Goal: Communication & Community: Share content

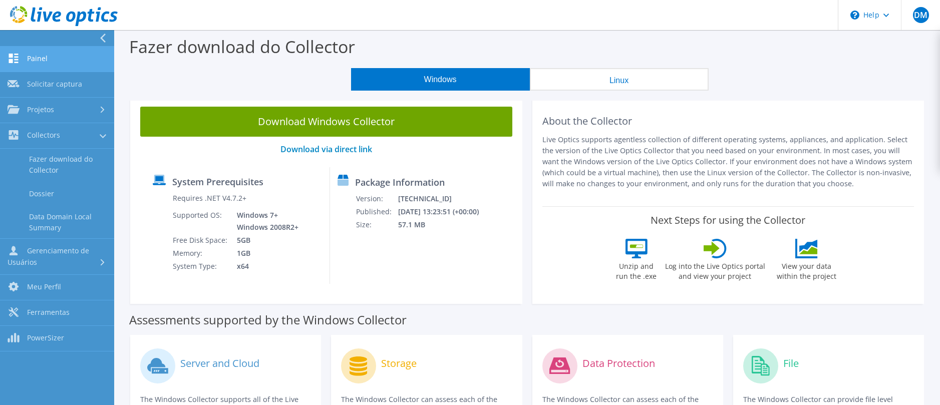
click at [52, 55] on link "Painel" at bounding box center [57, 60] width 114 height 26
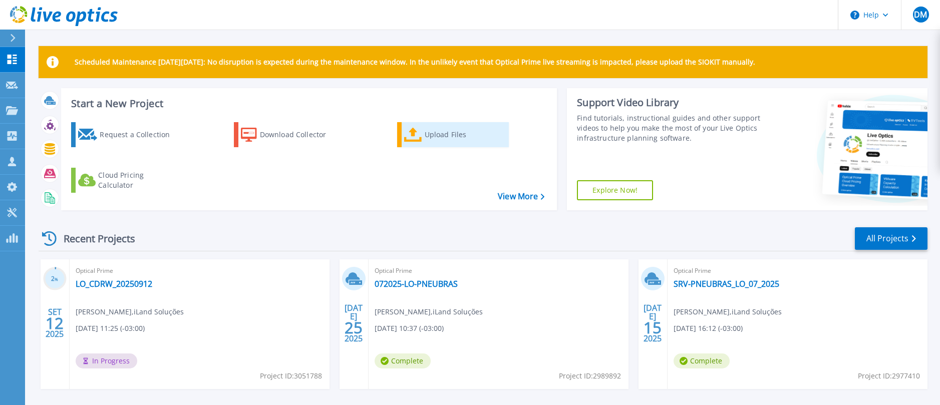
click at [424, 136] on link "Upload Files" at bounding box center [453, 134] width 112 height 25
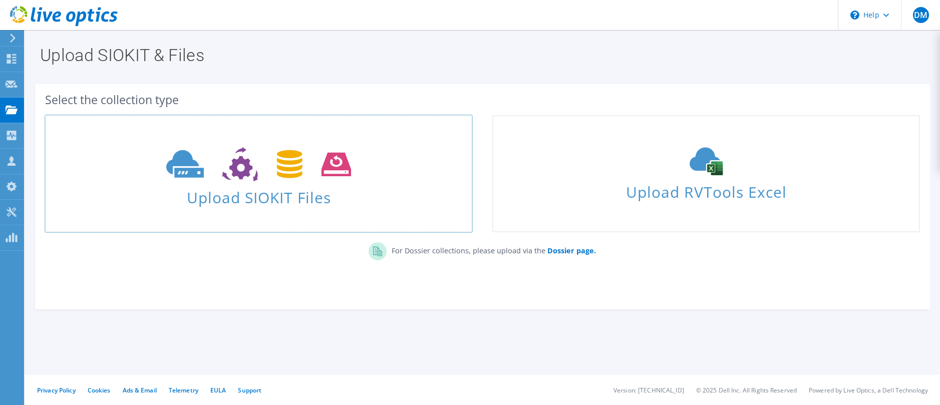
click at [285, 190] on span "Upload SIOKIT Files" at bounding box center [258, 195] width 425 height 22
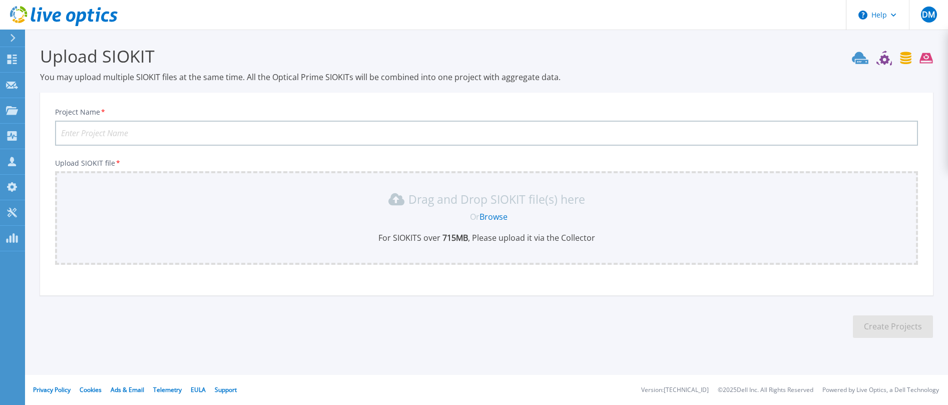
click at [493, 219] on link "Browse" at bounding box center [494, 216] width 28 height 11
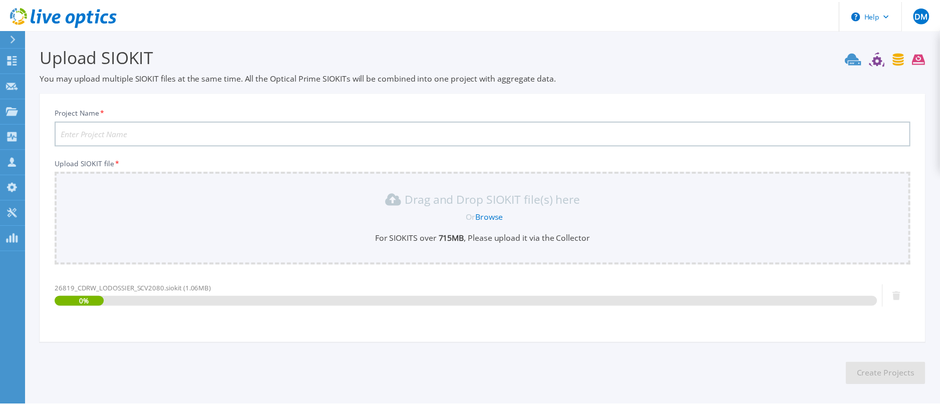
scroll to position [41, 0]
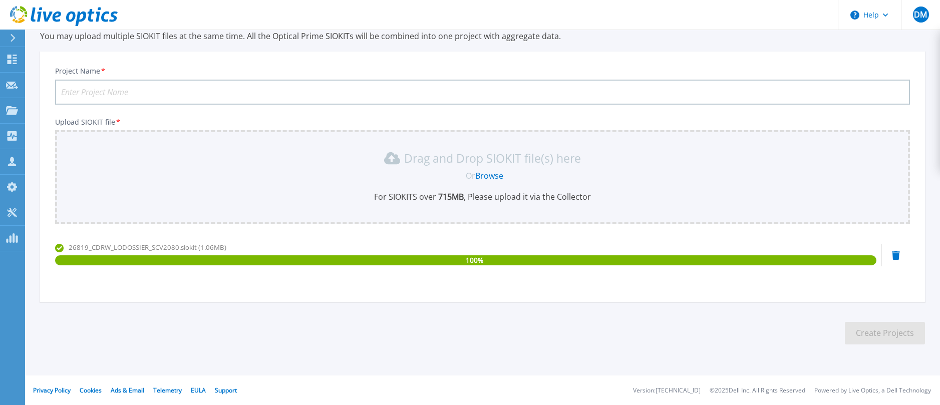
click at [68, 92] on input "Project Name *" at bounding box center [482, 92] width 855 height 25
paste input "26819CDRWLODOSSIERSCV2080"
type input "26819CDRWLODOSSIERSCV2080"
click at [891, 332] on button "Create Projects" at bounding box center [885, 333] width 80 height 23
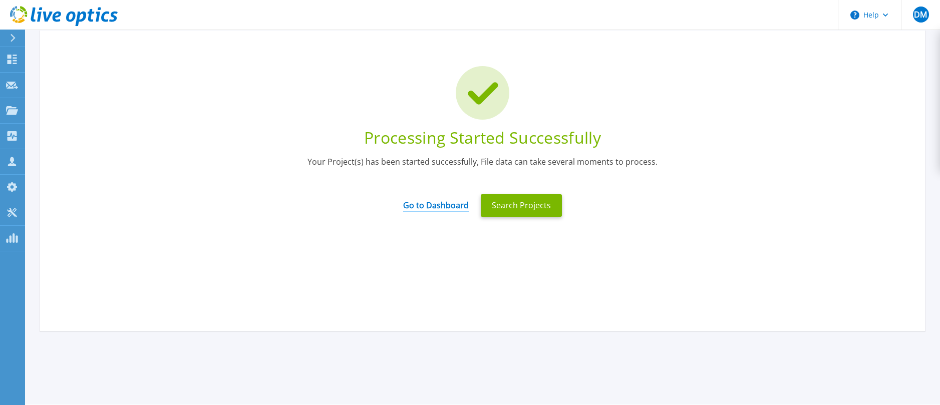
click at [445, 206] on link "Go to Dashboard" at bounding box center [436, 202] width 66 height 20
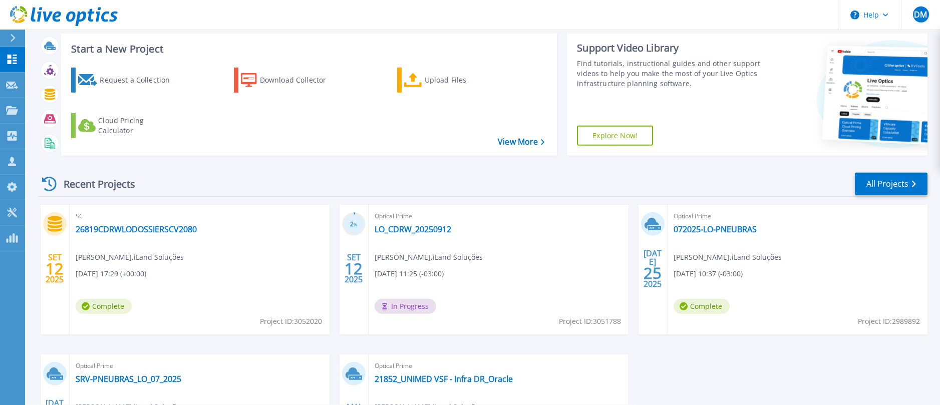
scroll to position [102, 0]
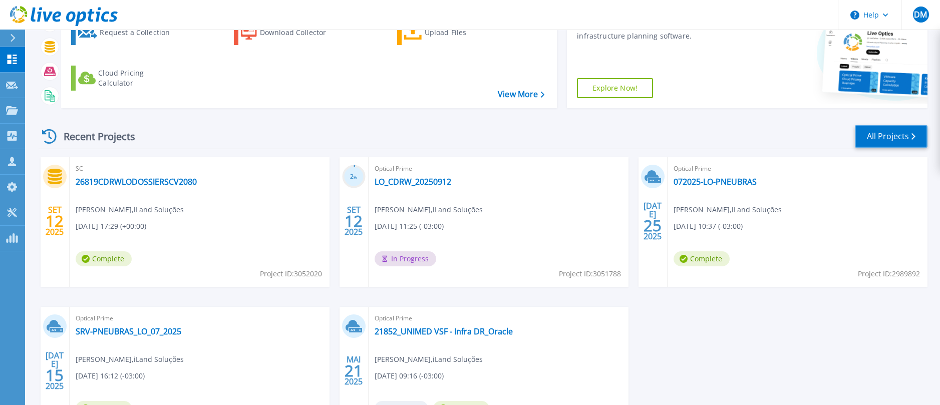
click at [896, 140] on link "All Projects" at bounding box center [891, 136] width 73 height 23
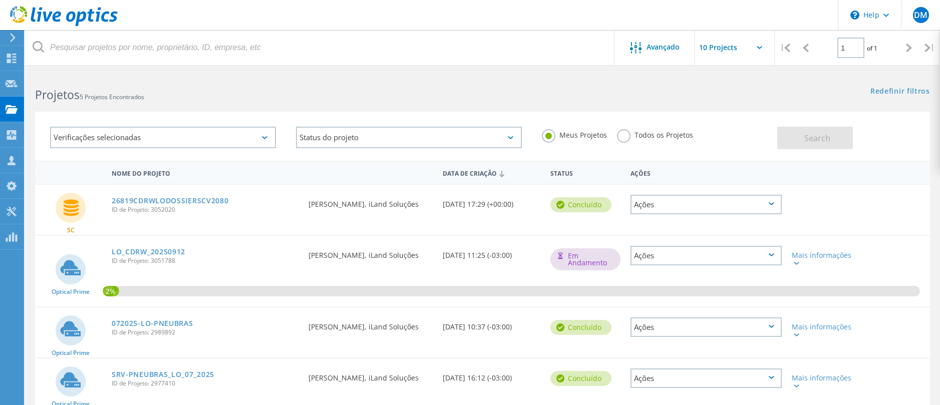
scroll to position [51, 0]
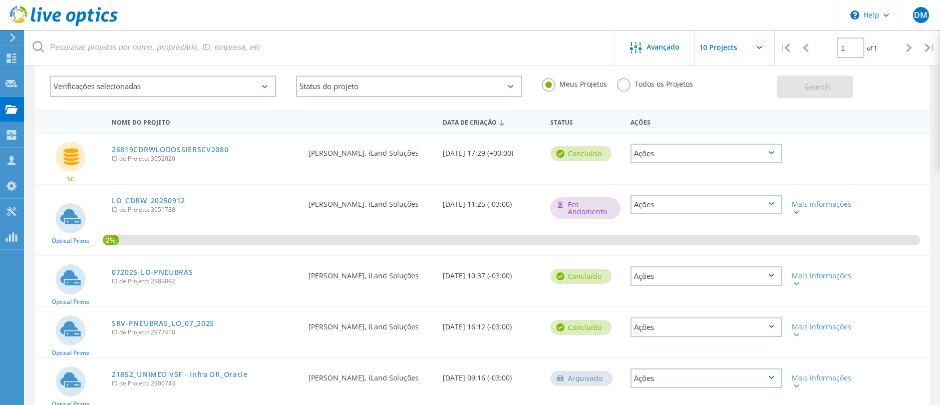
click at [769, 156] on div "Ações" at bounding box center [705, 154] width 151 height 20
click at [676, 156] on div "Compartilhar" at bounding box center [705, 154] width 149 height 16
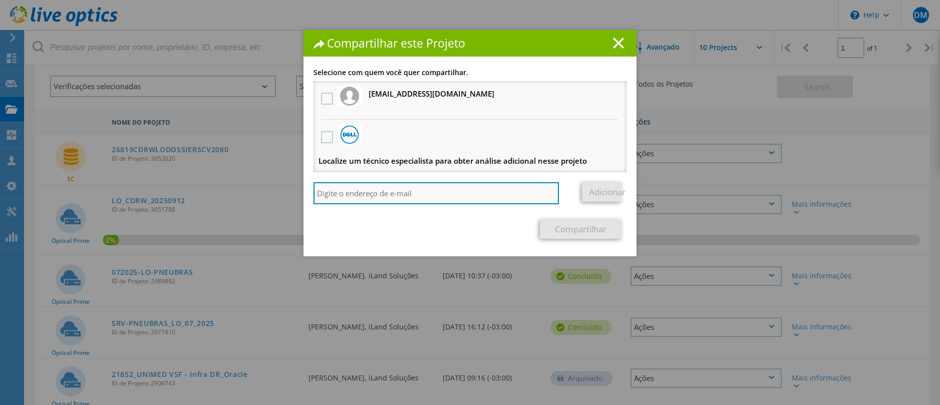
click at [351, 189] on input "search" at bounding box center [435, 193] width 245 height 22
type input "C"
type input "[EMAIL_ADDRESS][DOMAIN_NAME]"
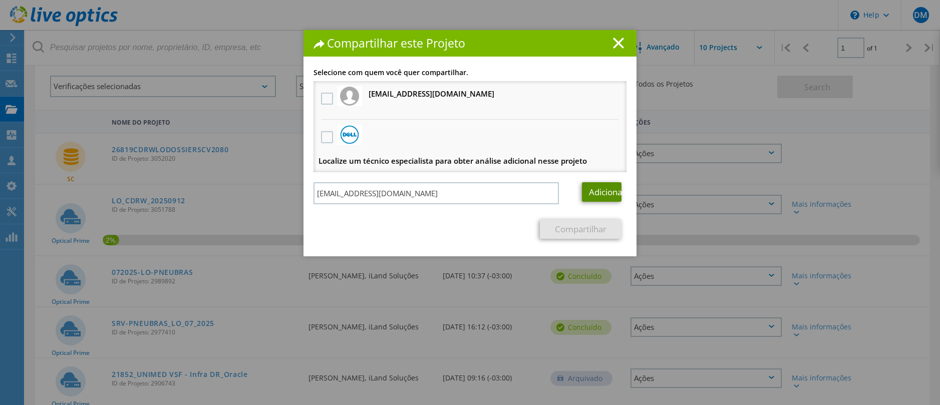
click at [596, 195] on link "Adicionar" at bounding box center [602, 192] width 40 height 20
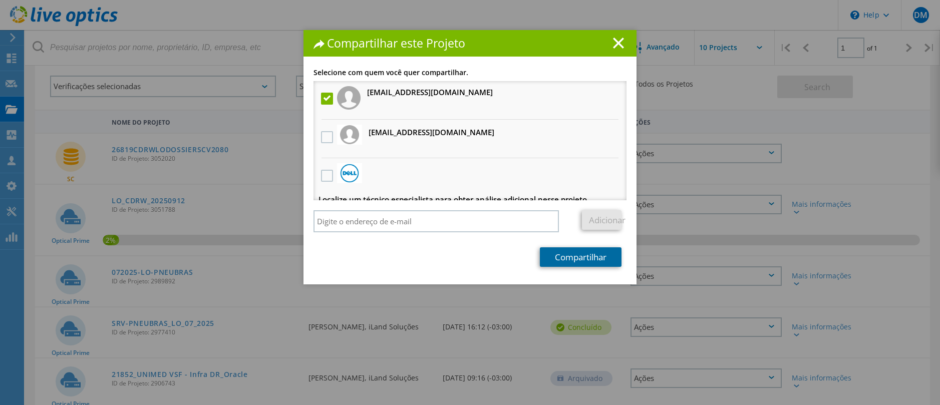
click at [572, 258] on link "Compartilhar" at bounding box center [581, 257] width 82 height 20
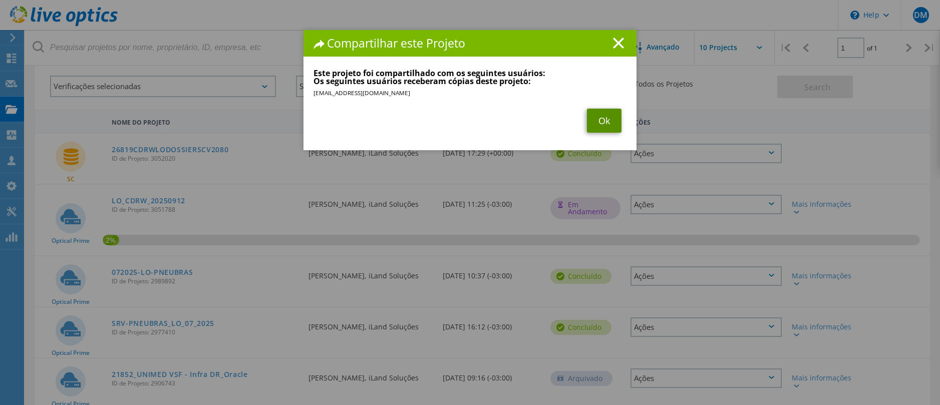
click at [598, 125] on link "Ok" at bounding box center [604, 121] width 35 height 24
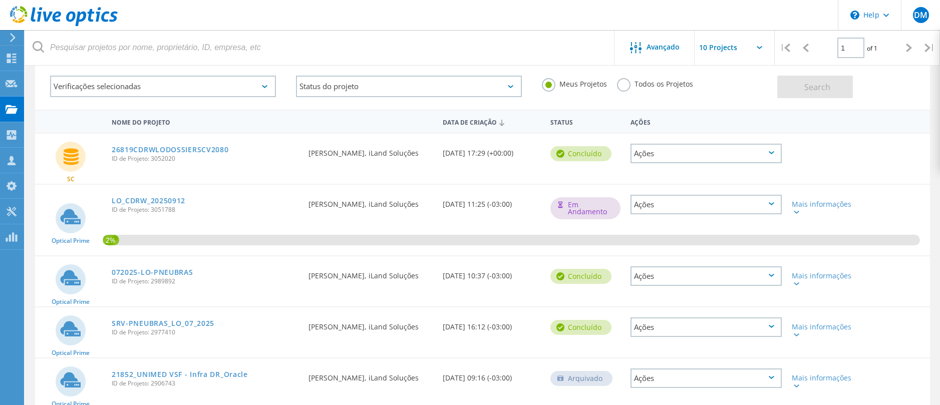
click at [773, 203] on icon at bounding box center [772, 203] width 6 height 3
click at [658, 221] on div "Compartilhar" at bounding box center [705, 220] width 149 height 16
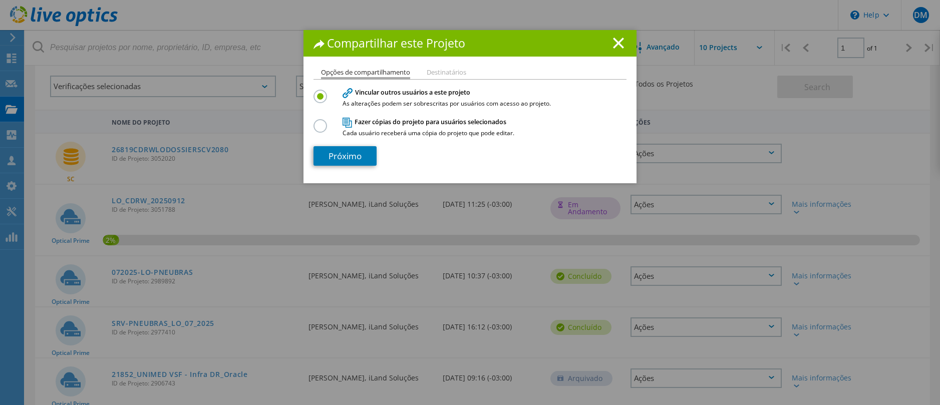
click at [442, 74] on li "Destinatários" at bounding box center [447, 73] width 40 height 8
click at [314, 122] on label at bounding box center [322, 120] width 18 height 3
click at [0, 0] on input "radio" at bounding box center [0, 0] width 0 height 0
click at [346, 155] on link "Próximo" at bounding box center [344, 156] width 63 height 20
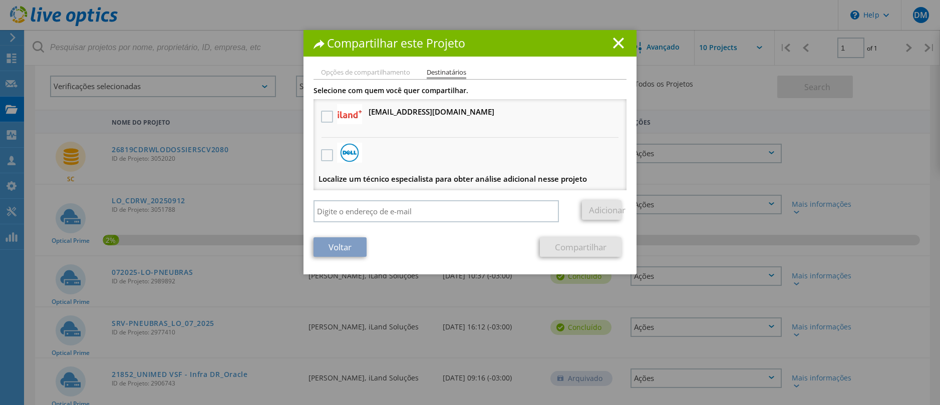
click at [318, 118] on div at bounding box center [326, 117] width 17 height 21
click at [321, 118] on label at bounding box center [328, 117] width 15 height 12
click at [0, 0] on input "checkbox" at bounding box center [0, 0] width 0 height 0
click at [576, 246] on link "Compartilhar" at bounding box center [581, 247] width 82 height 20
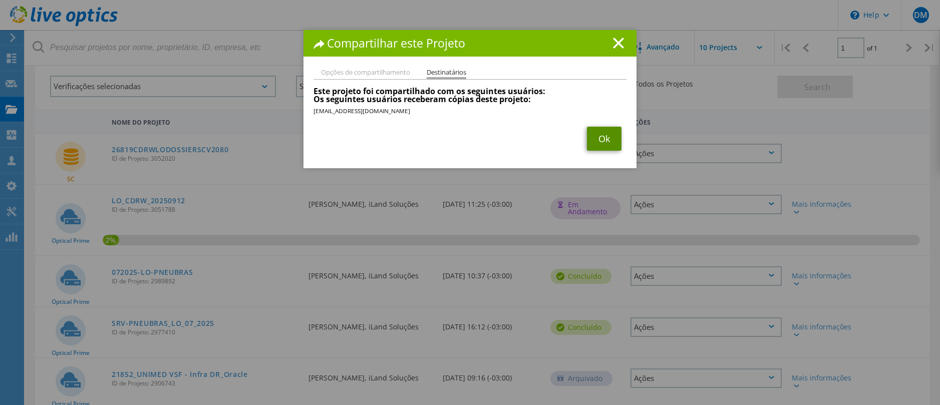
click at [589, 137] on link "Ok" at bounding box center [604, 139] width 35 height 24
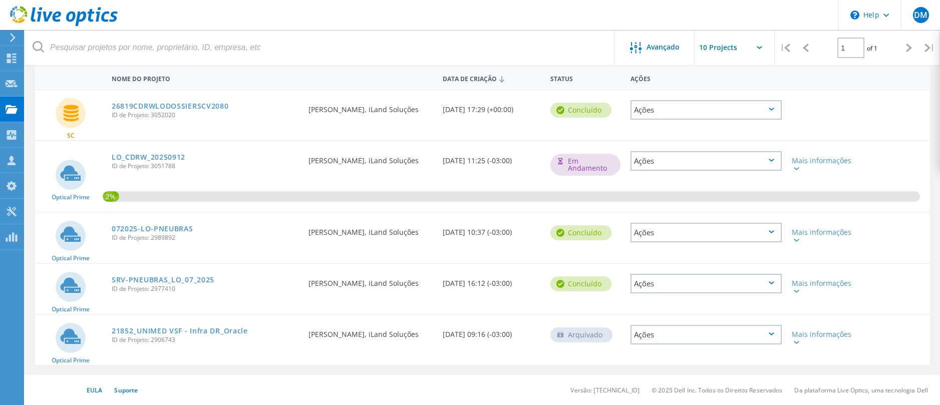
scroll to position [0, 0]
